Goal: Transaction & Acquisition: Purchase product/service

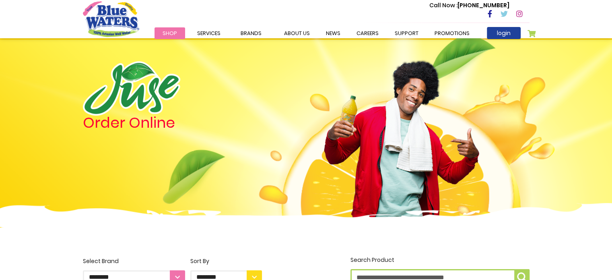
scroll to position [242, 0]
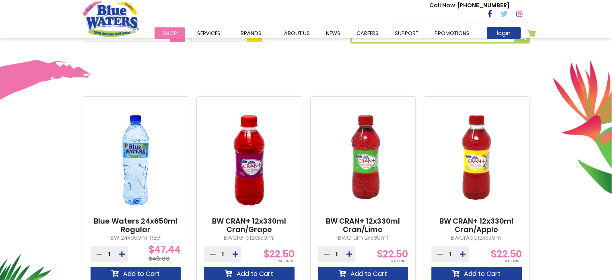
click at [149, 160] on img at bounding box center [136, 159] width 91 height 113
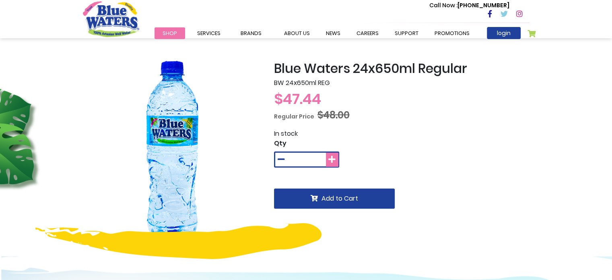
click at [331, 159] on icon at bounding box center [331, 159] width 7 height 8
type input "*"
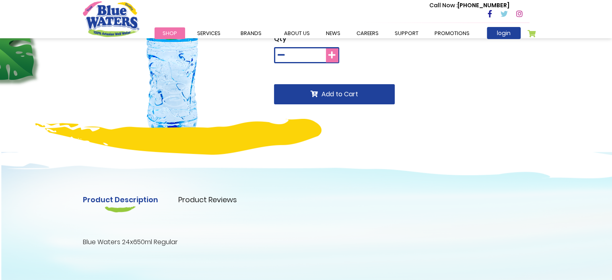
scroll to position [40, 0]
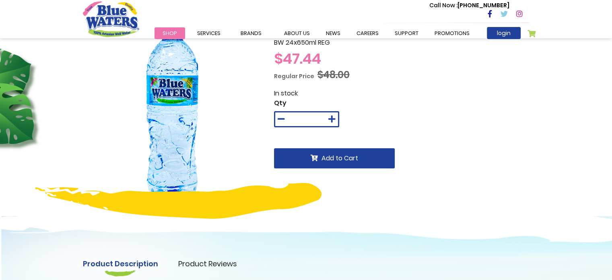
click at [108, 20] on img "store logo" at bounding box center [111, 18] width 56 height 35
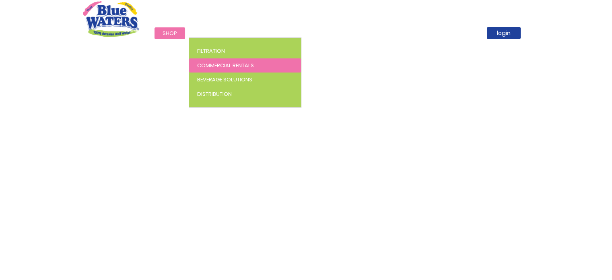
click at [224, 66] on span "Commercial Rentals" at bounding box center [225, 66] width 57 height 8
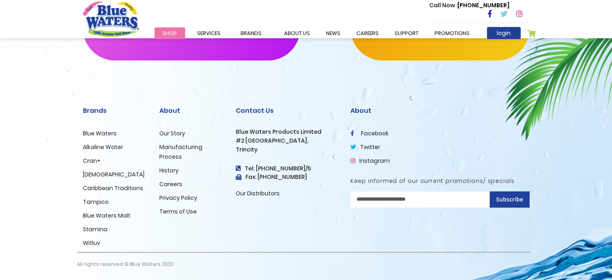
scroll to position [236, 0]
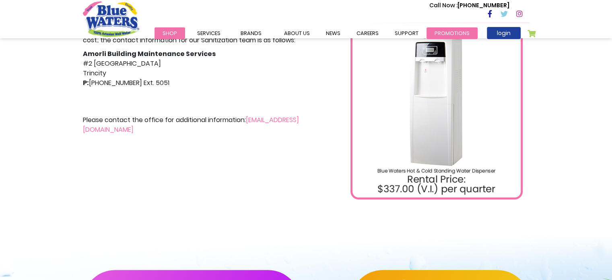
click at [445, 30] on link "Promotions" at bounding box center [452, 33] width 51 height 12
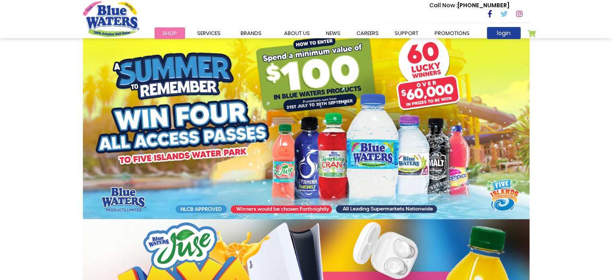
scroll to position [121, 0]
